Goal: Transaction & Acquisition: Purchase product/service

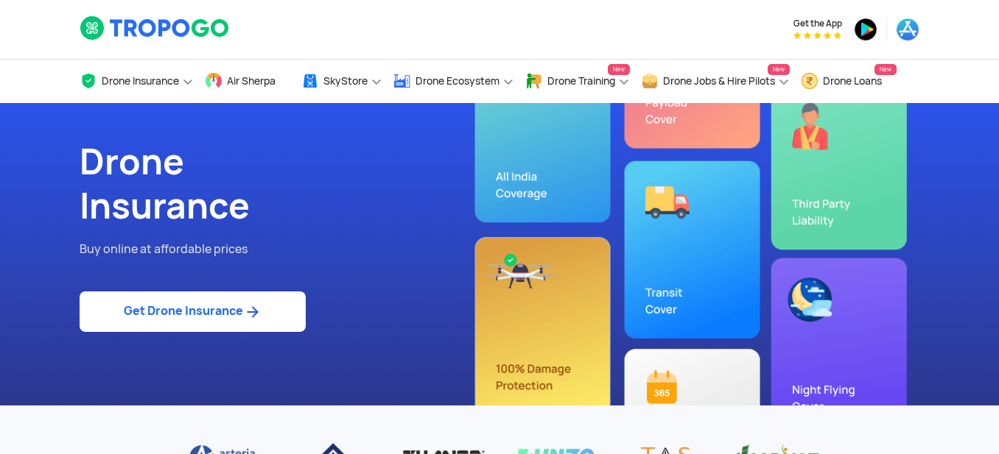
click at [182, 16] on img at bounding box center [155, 27] width 151 height 25
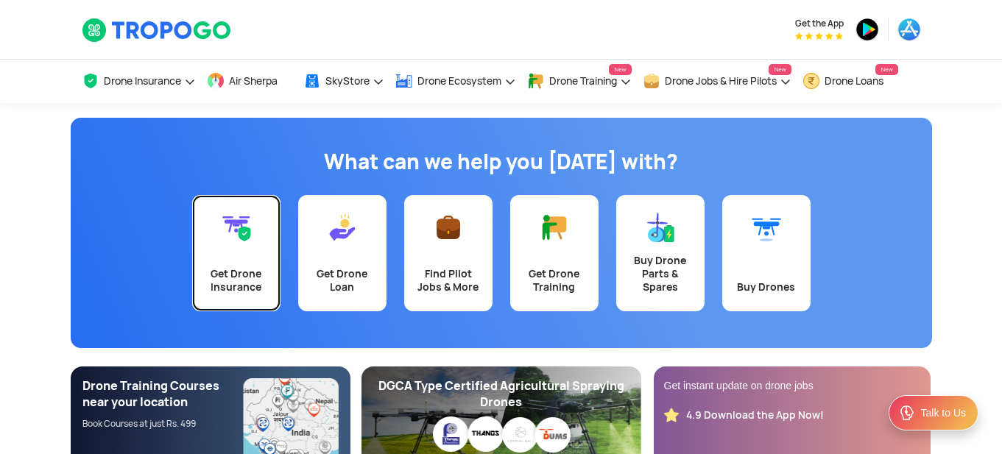
click at [255, 260] on link "Get Drone Insurance" at bounding box center [236, 253] width 88 height 116
click at [231, 223] on img at bounding box center [236, 227] width 29 height 29
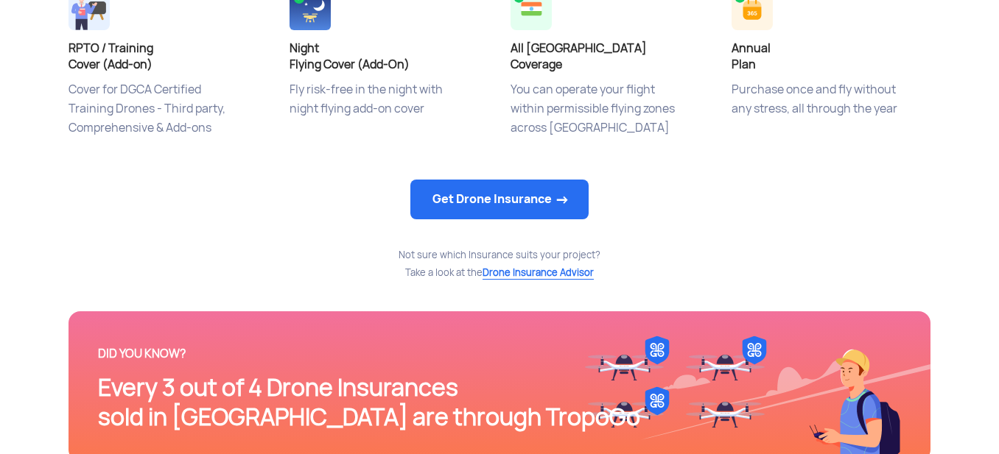
scroll to position [918, 0]
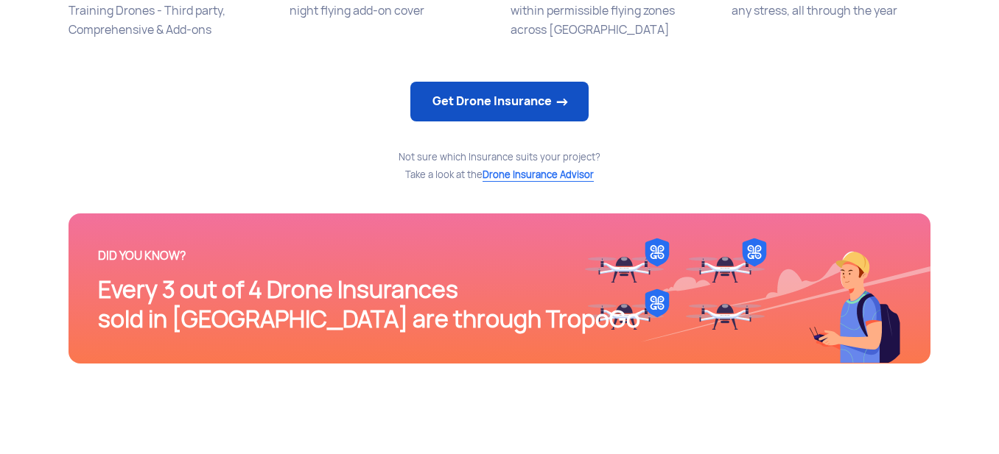
click at [510, 106] on link "Get Drone Insurance" at bounding box center [499, 102] width 178 height 40
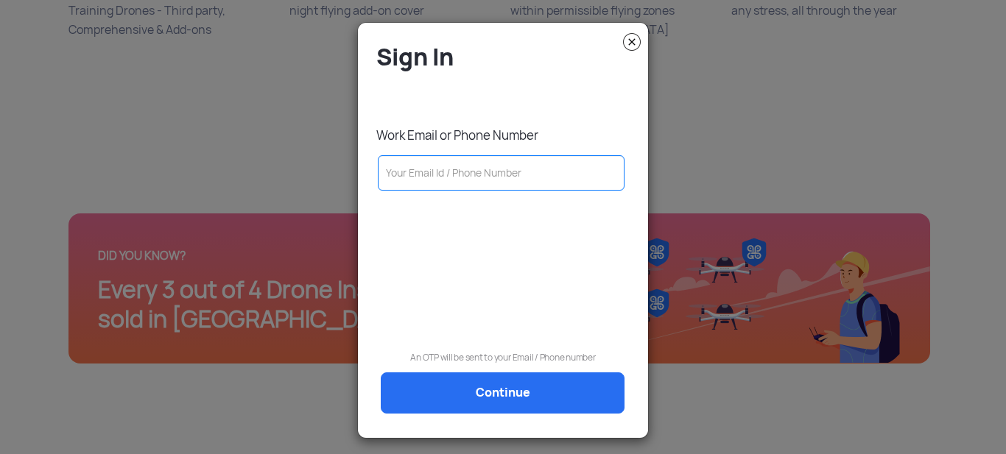
click at [467, 190] on input "text" at bounding box center [501, 172] width 247 height 35
click at [631, 37] on img at bounding box center [632, 42] width 18 height 18
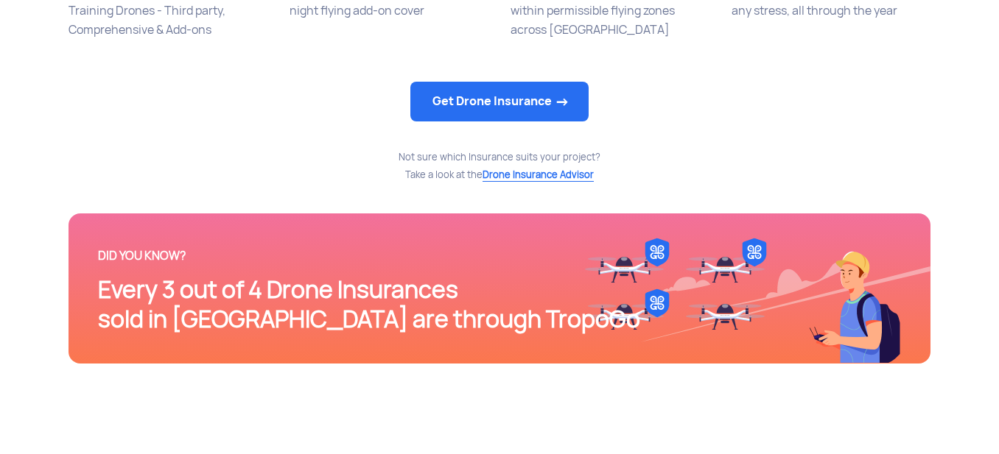
click at [516, 175] on span "Drone Insurance Advisor" at bounding box center [537, 175] width 111 height 13
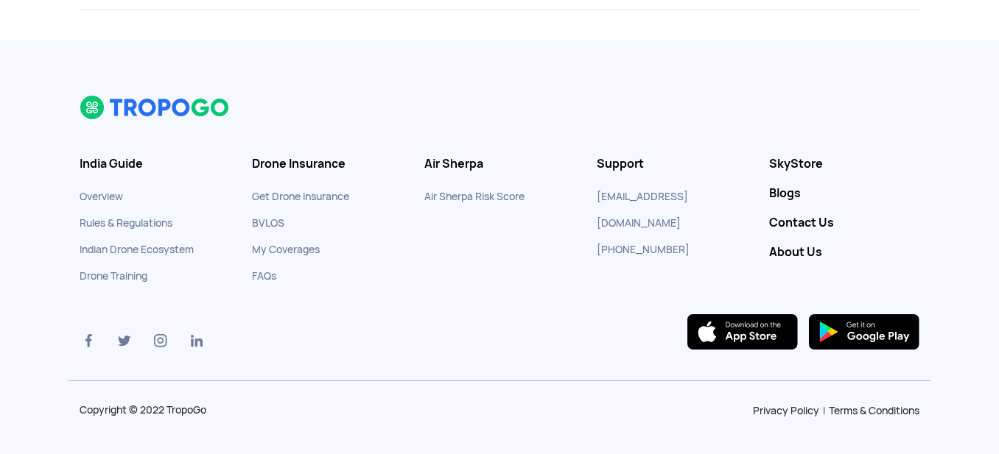
scroll to position [6175, 0]
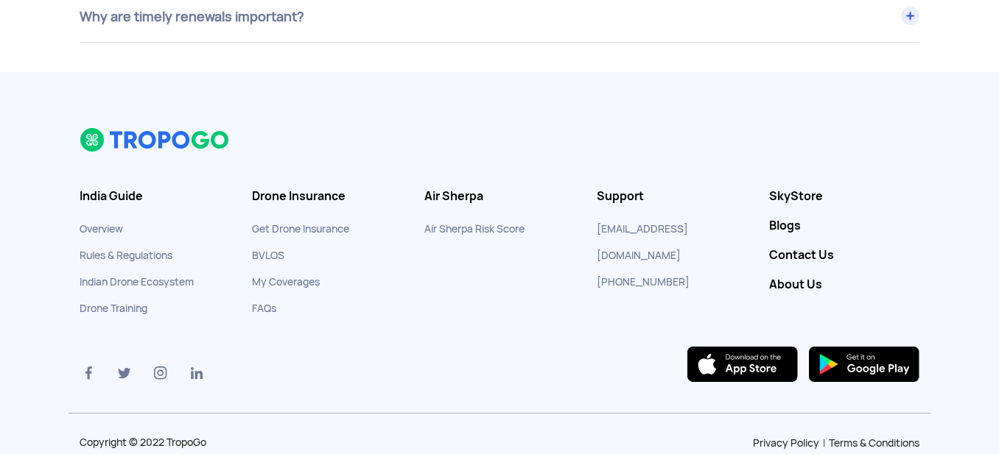
click at [795, 288] on link "About Us" at bounding box center [844, 285] width 150 height 15
